Goal: Complete application form

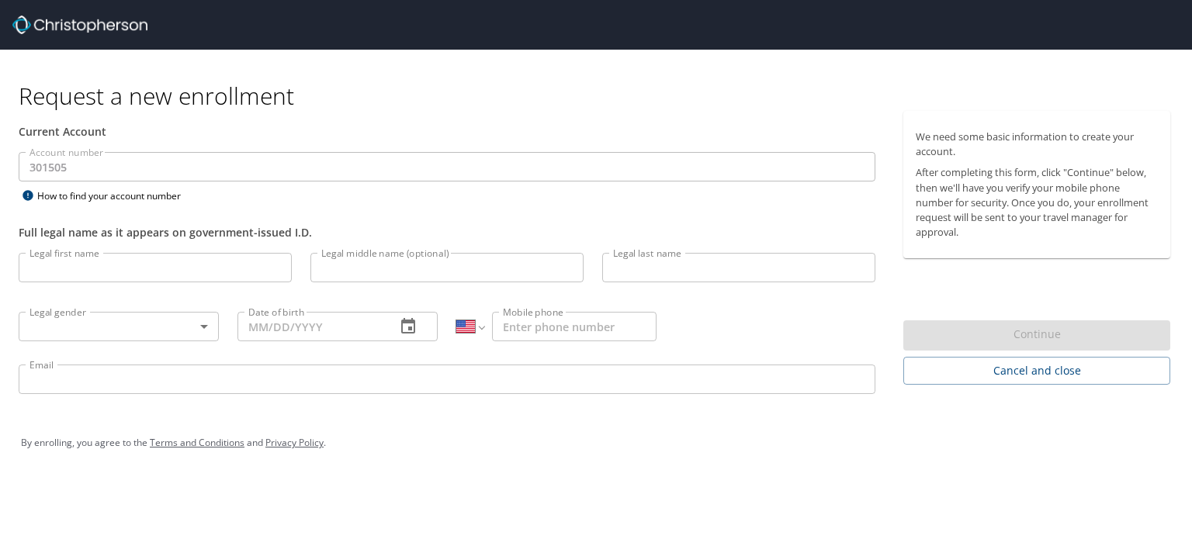
select select "US"
click at [161, 269] on input "Legal first name" at bounding box center [155, 267] width 273 height 29
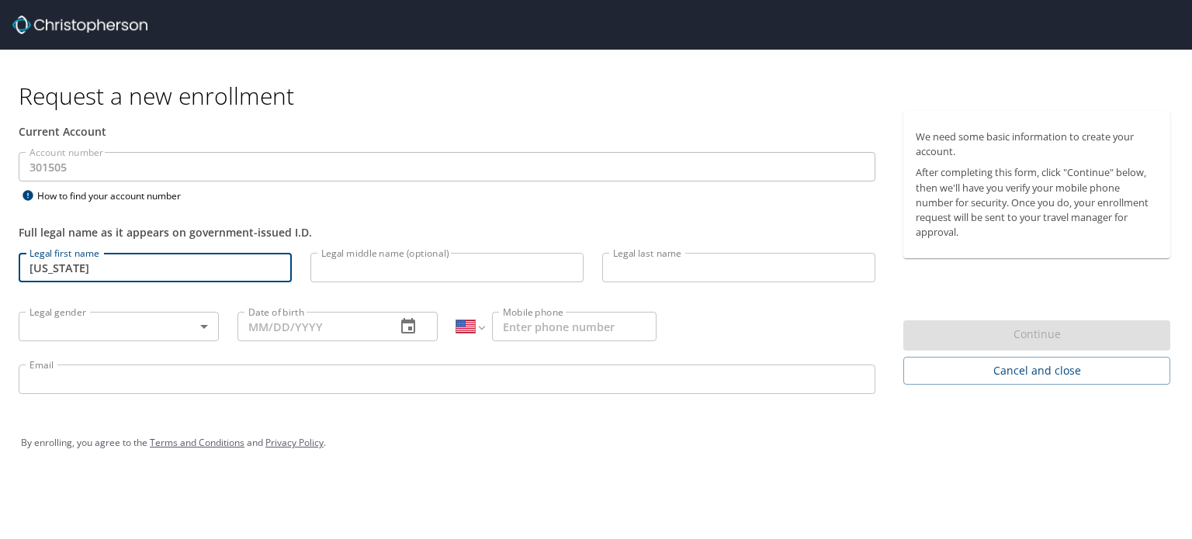
type input "[US_STATE]"
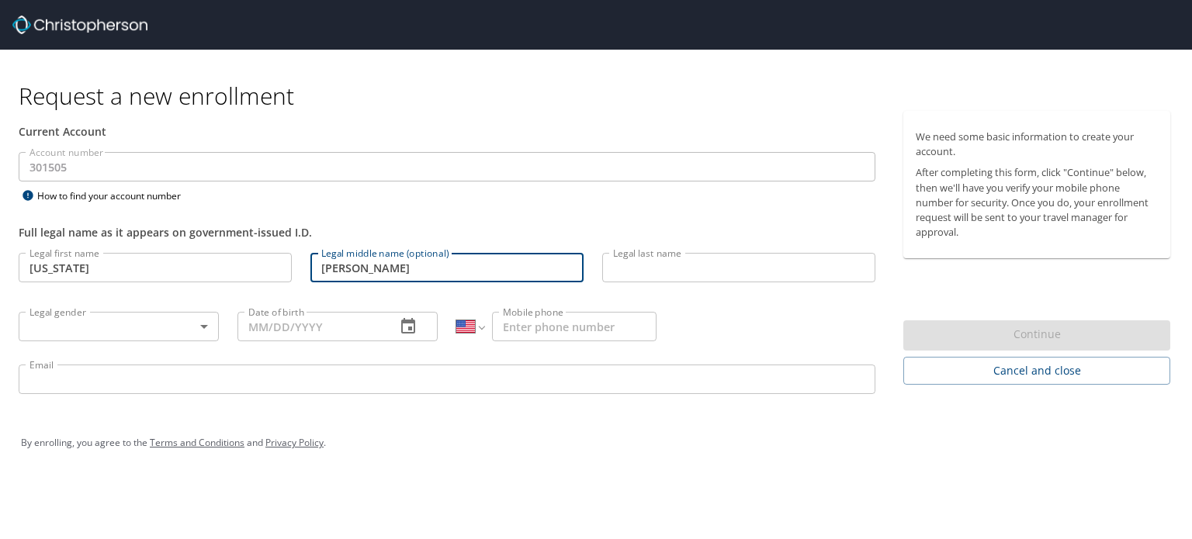
type input "[PERSON_NAME]"
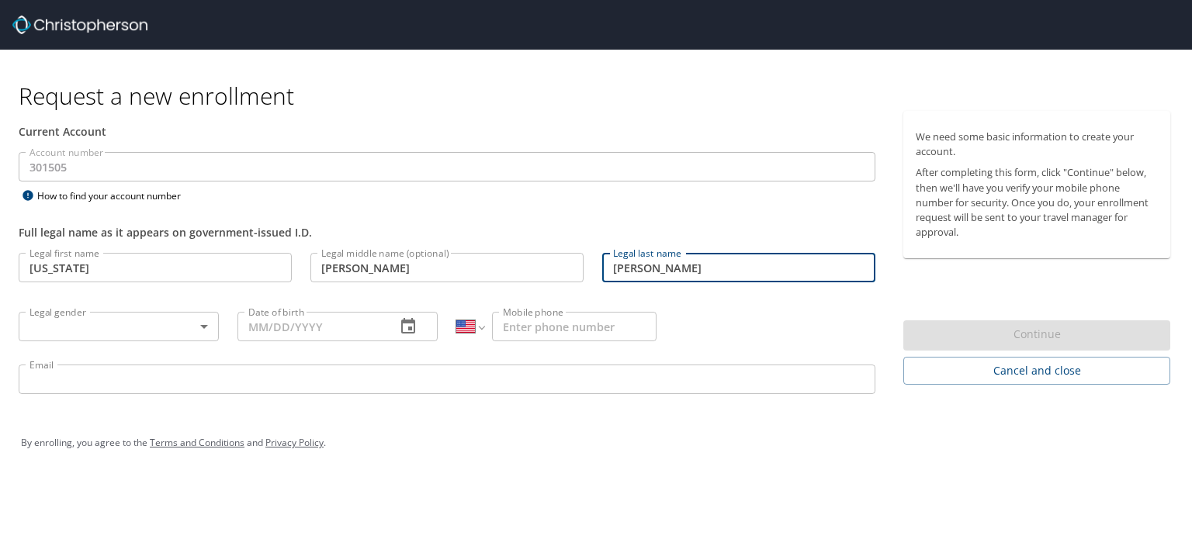
type input "[PERSON_NAME]"
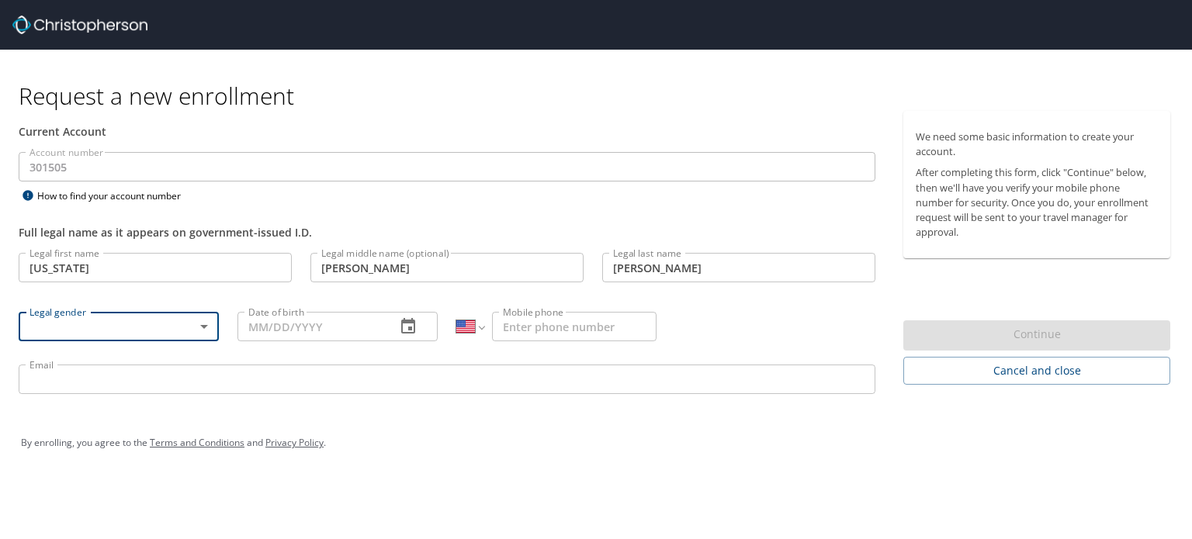
click at [203, 328] on body "Request a new enrollment Current Account Account number 301505 Account number H…" at bounding box center [596, 269] width 1192 height 539
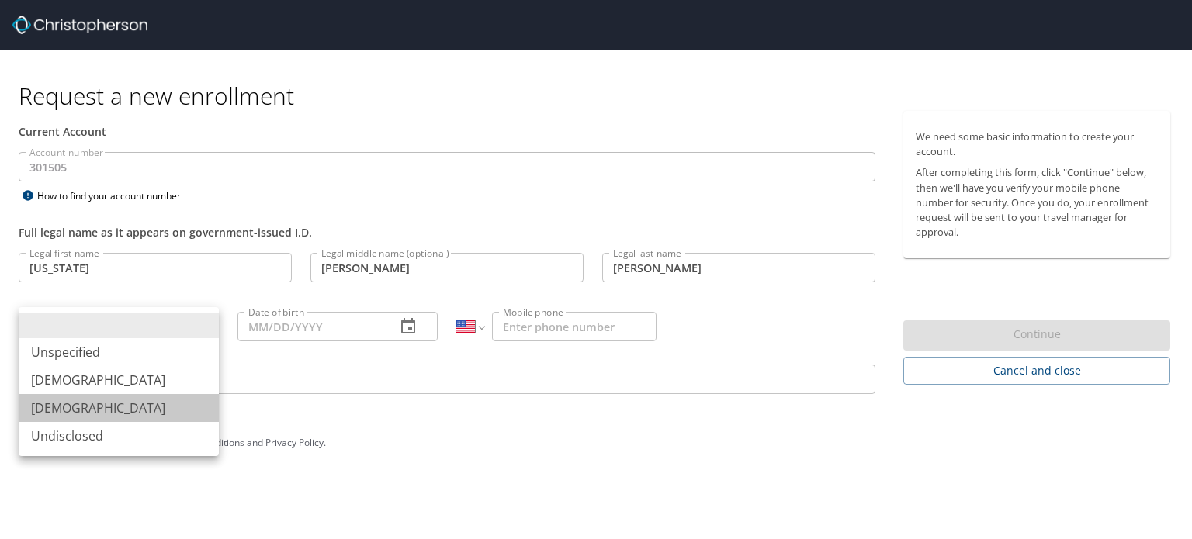
click at [165, 404] on li "[DEMOGRAPHIC_DATA]" at bounding box center [119, 408] width 200 height 28
type input "[DEMOGRAPHIC_DATA]"
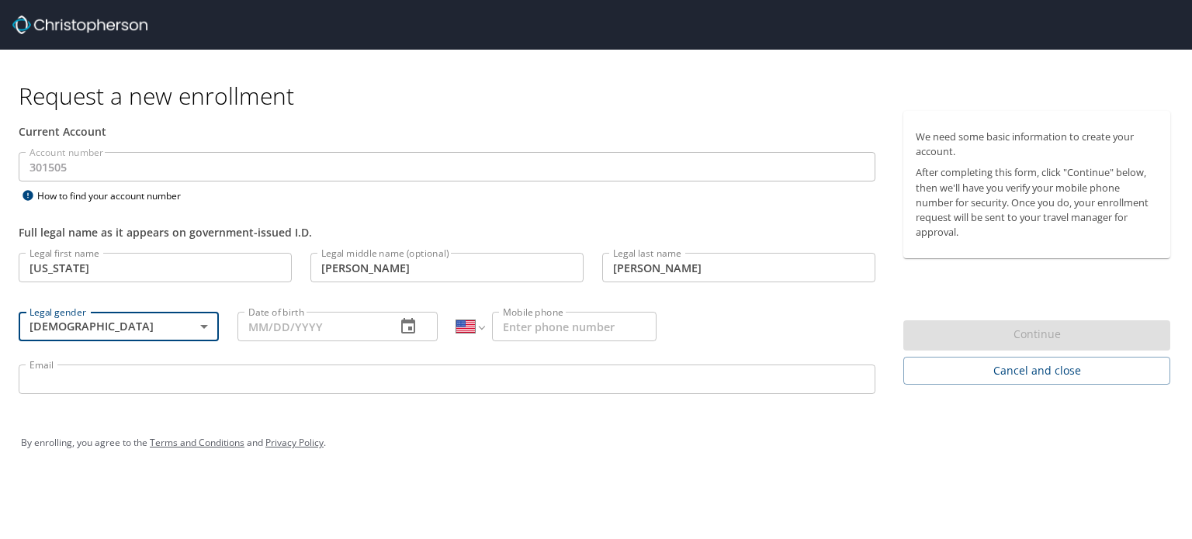
click at [345, 333] on input "Date of birth" at bounding box center [311, 326] width 146 height 29
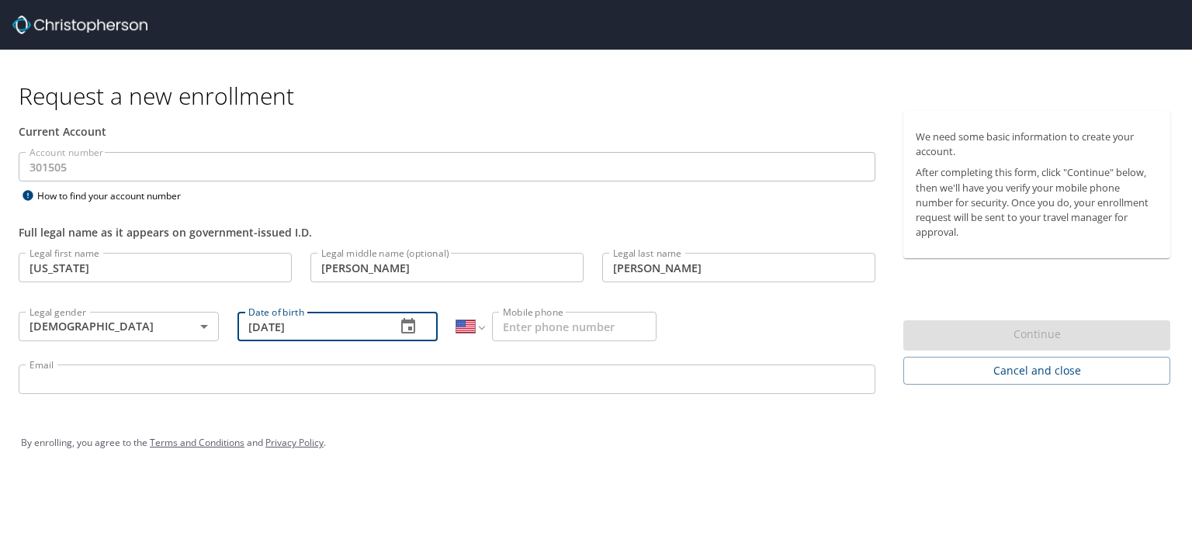
type input "[DATE]"
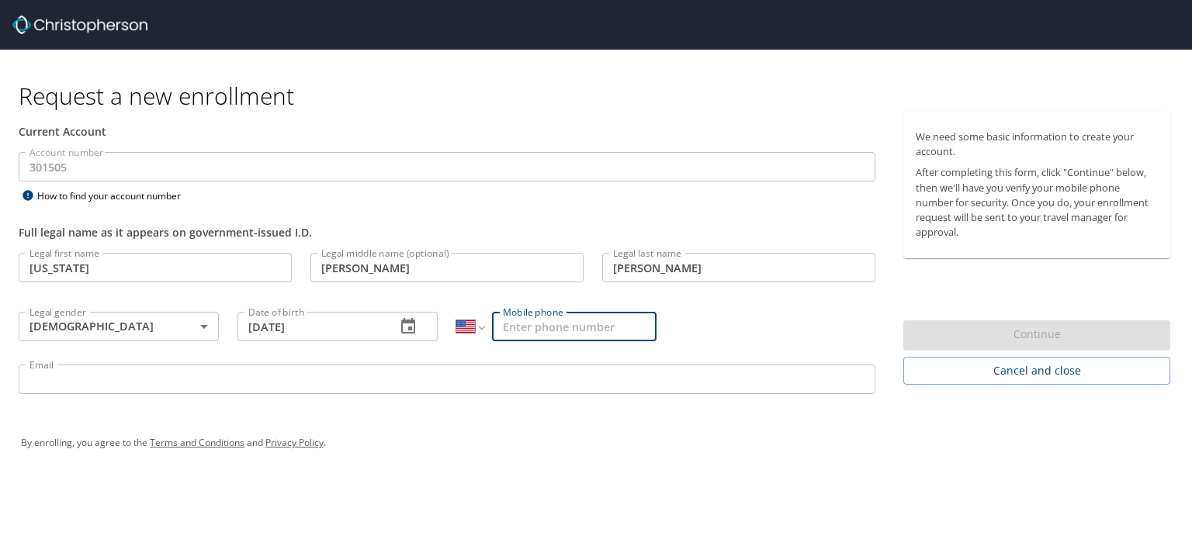
click at [574, 314] on input "Mobile phone" at bounding box center [574, 326] width 165 height 29
type input "[PHONE_NUMBER]"
click at [233, 373] on input "Email" at bounding box center [447, 379] width 857 height 29
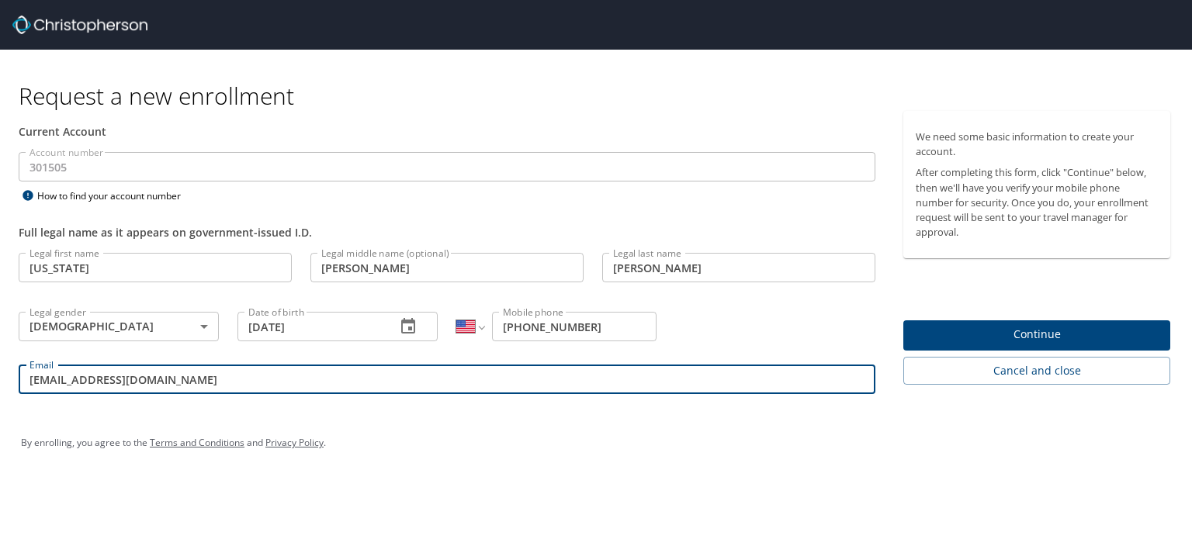
type input "[EMAIL_ADDRESS][DOMAIN_NAME]"
click at [590, 442] on div "By enrolling, you agree to the Terms and Conditions and Privacy Policy ." at bounding box center [596, 443] width 1150 height 39
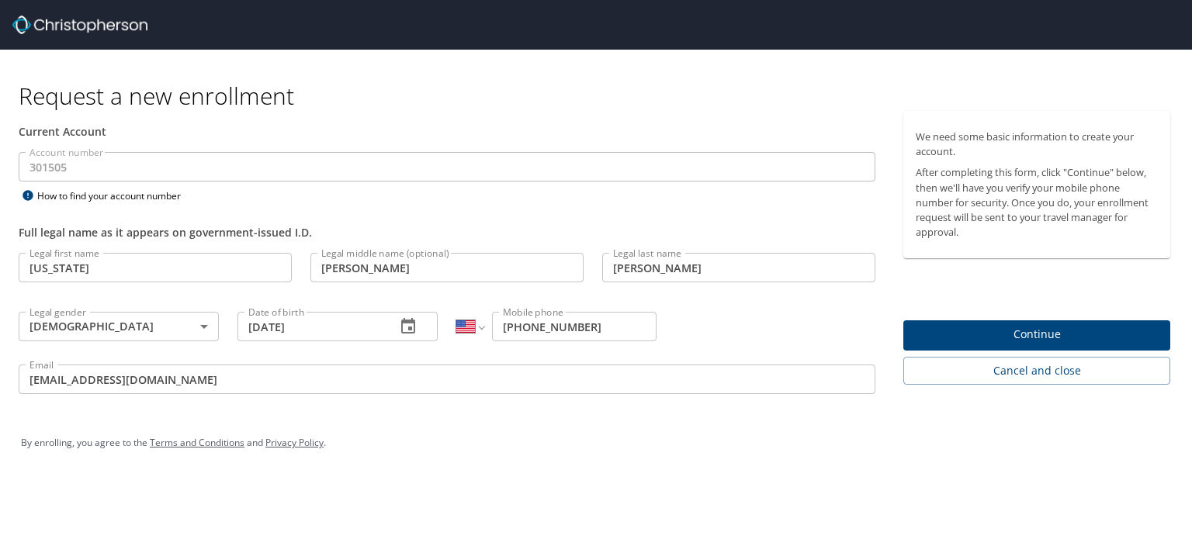
click at [1034, 339] on span "Continue" at bounding box center [1037, 334] width 242 height 19
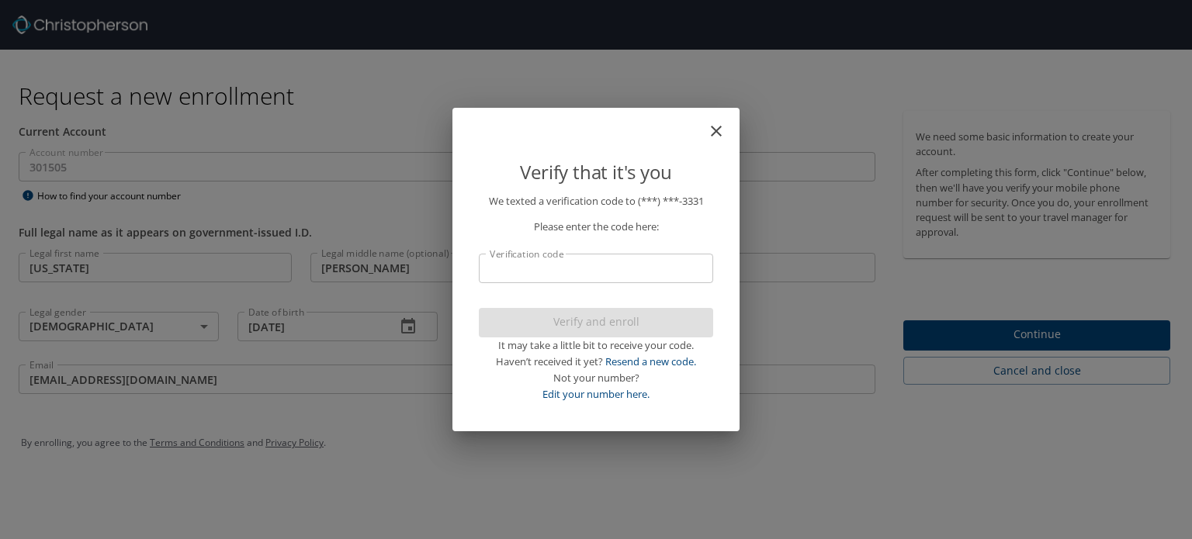
click at [676, 260] on input "Verification code" at bounding box center [596, 268] width 234 height 29
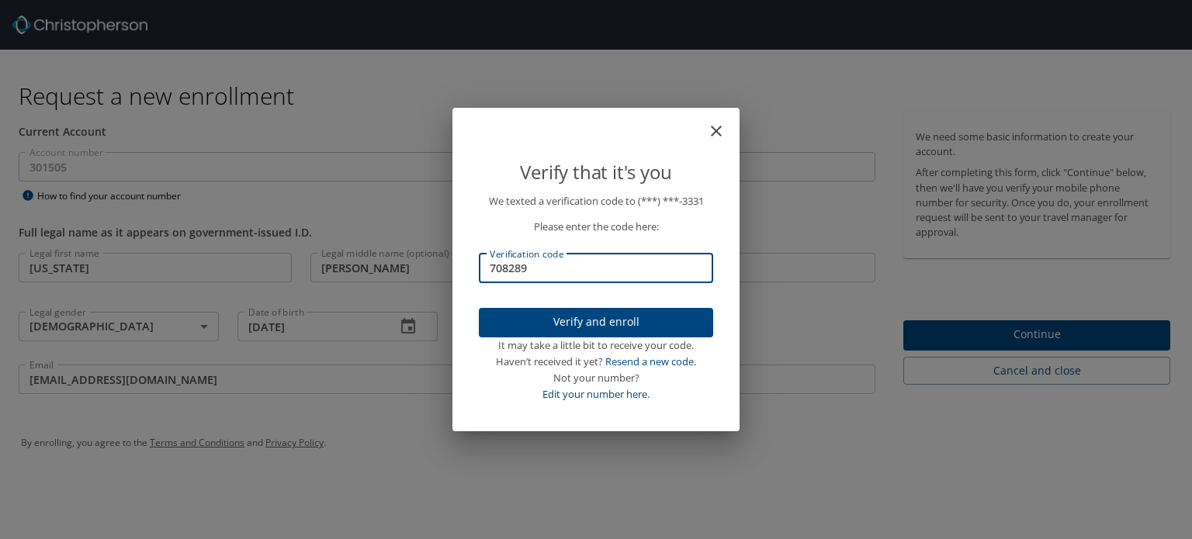
type input "708289"
click at [627, 319] on span "Verify and enroll" at bounding box center [596, 322] width 210 height 19
